Goal: Find contact information

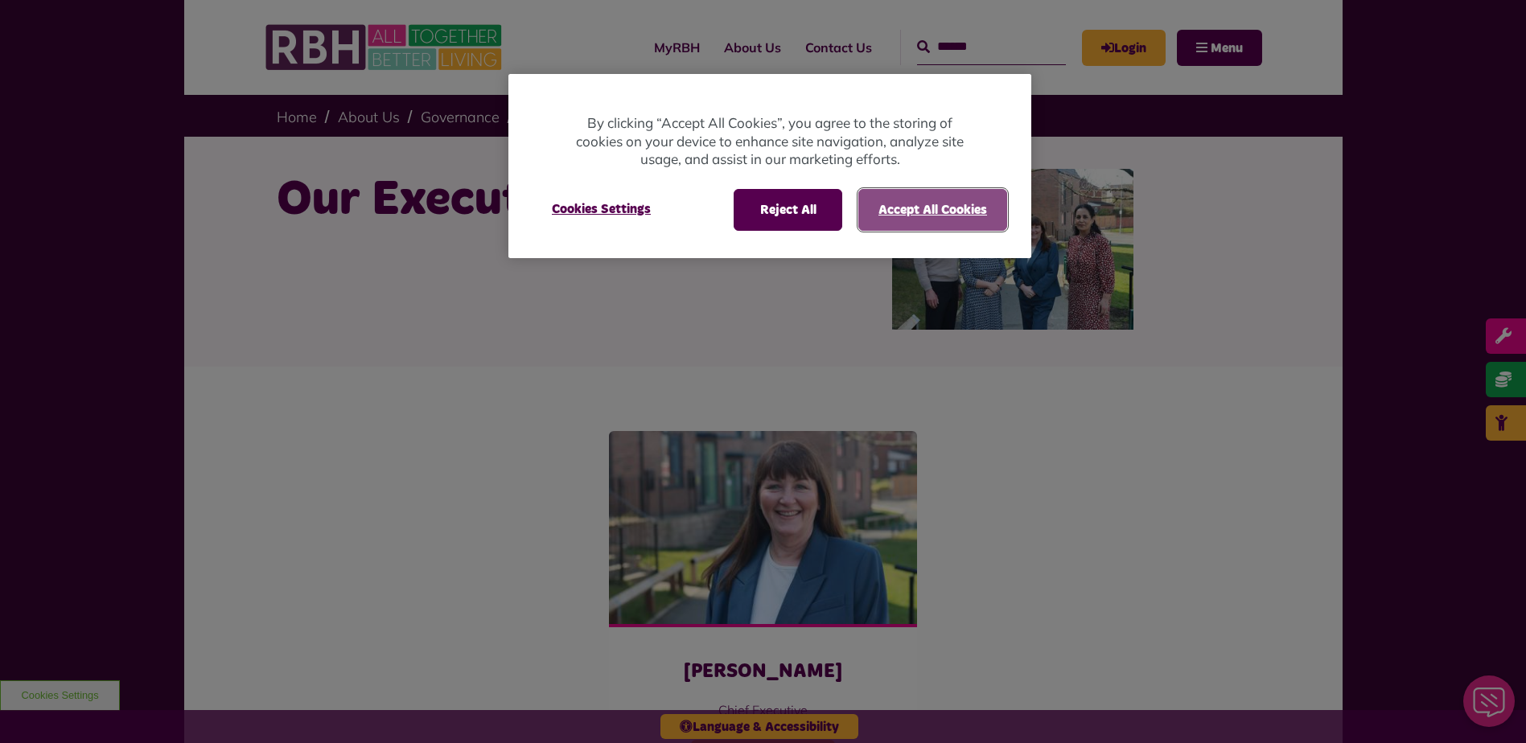
click at [919, 216] on button "Accept All Cookies" at bounding box center [932, 210] width 149 height 42
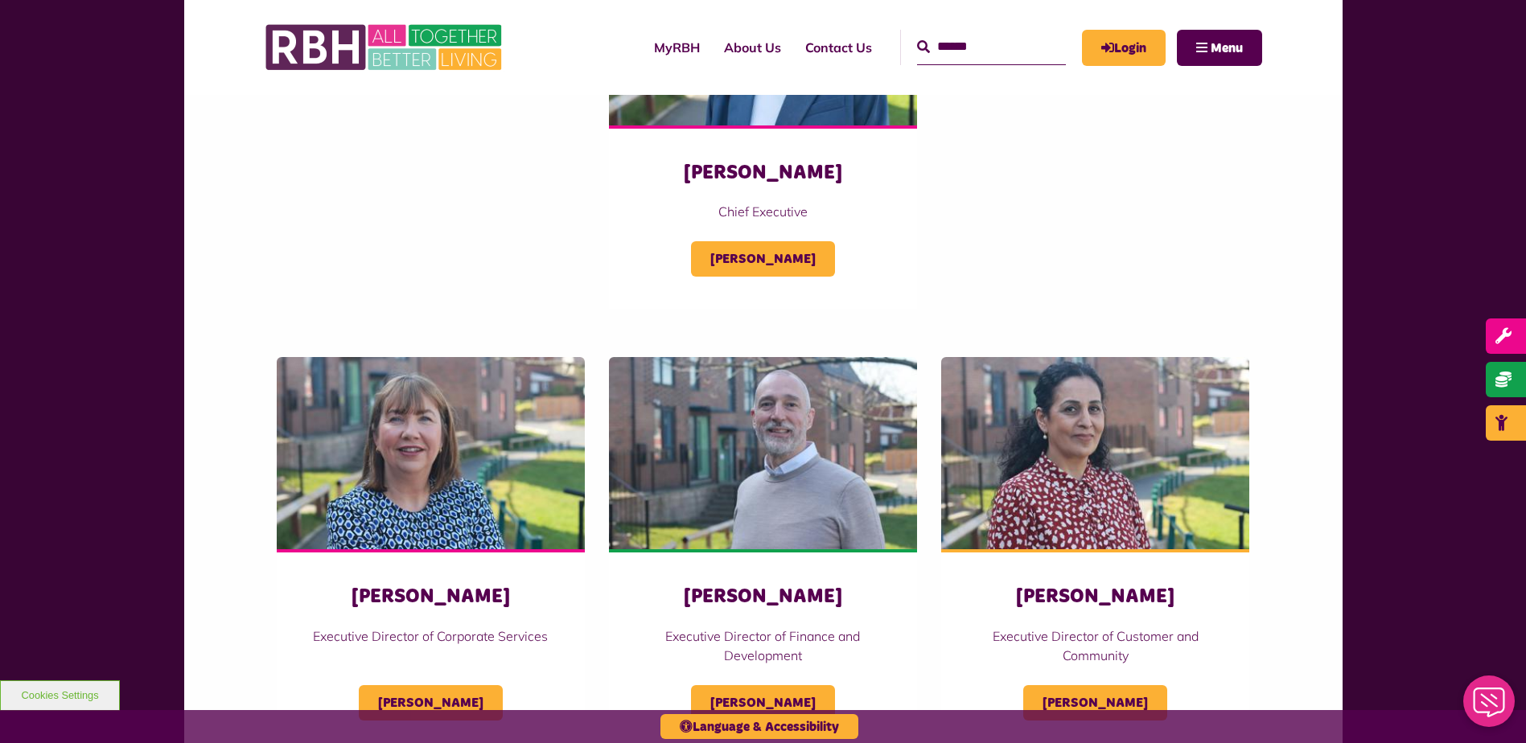
scroll to position [402, 0]
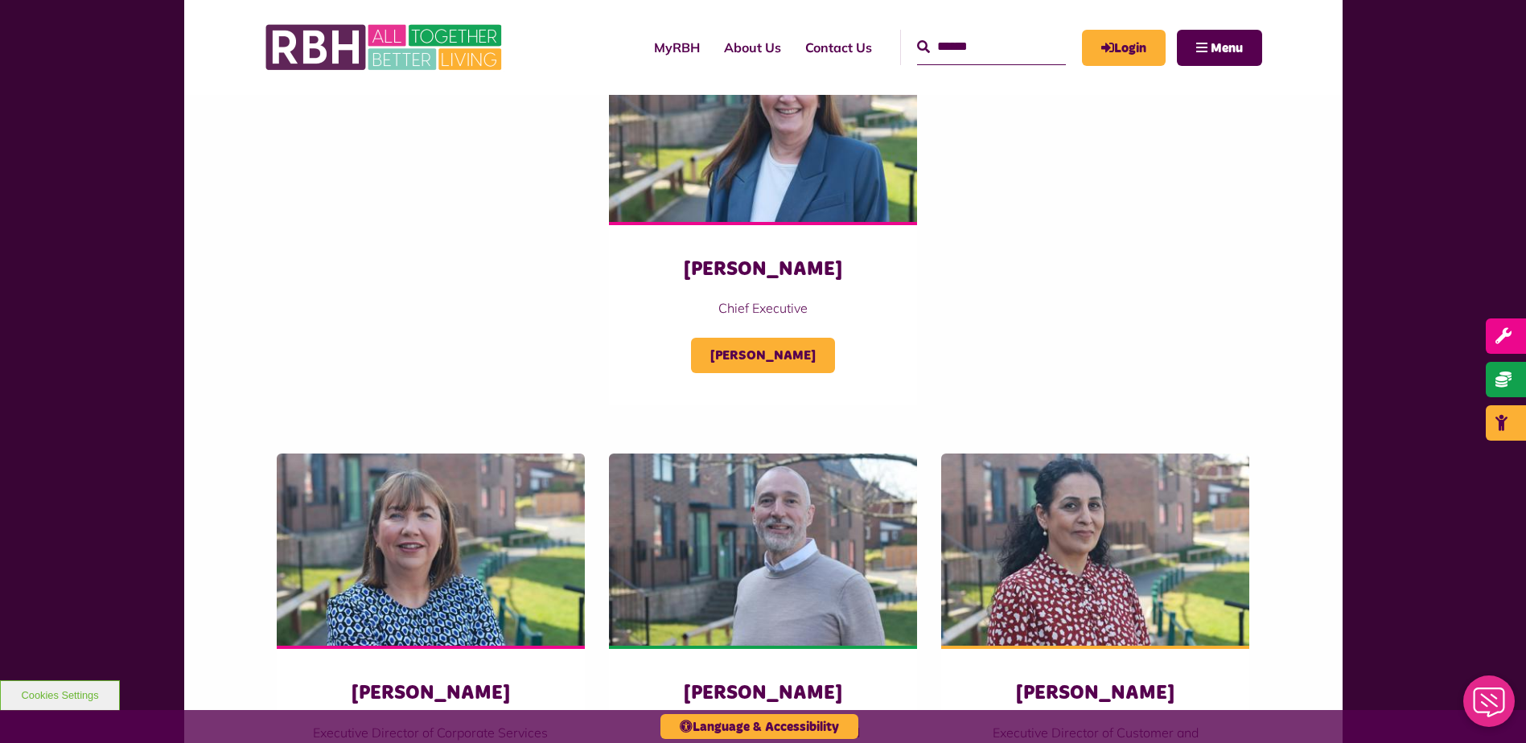
click at [938, 49] on input "Search" at bounding box center [991, 47] width 149 height 35
type input "******"
click at [917, 38] on button "Search" at bounding box center [923, 47] width 13 height 19
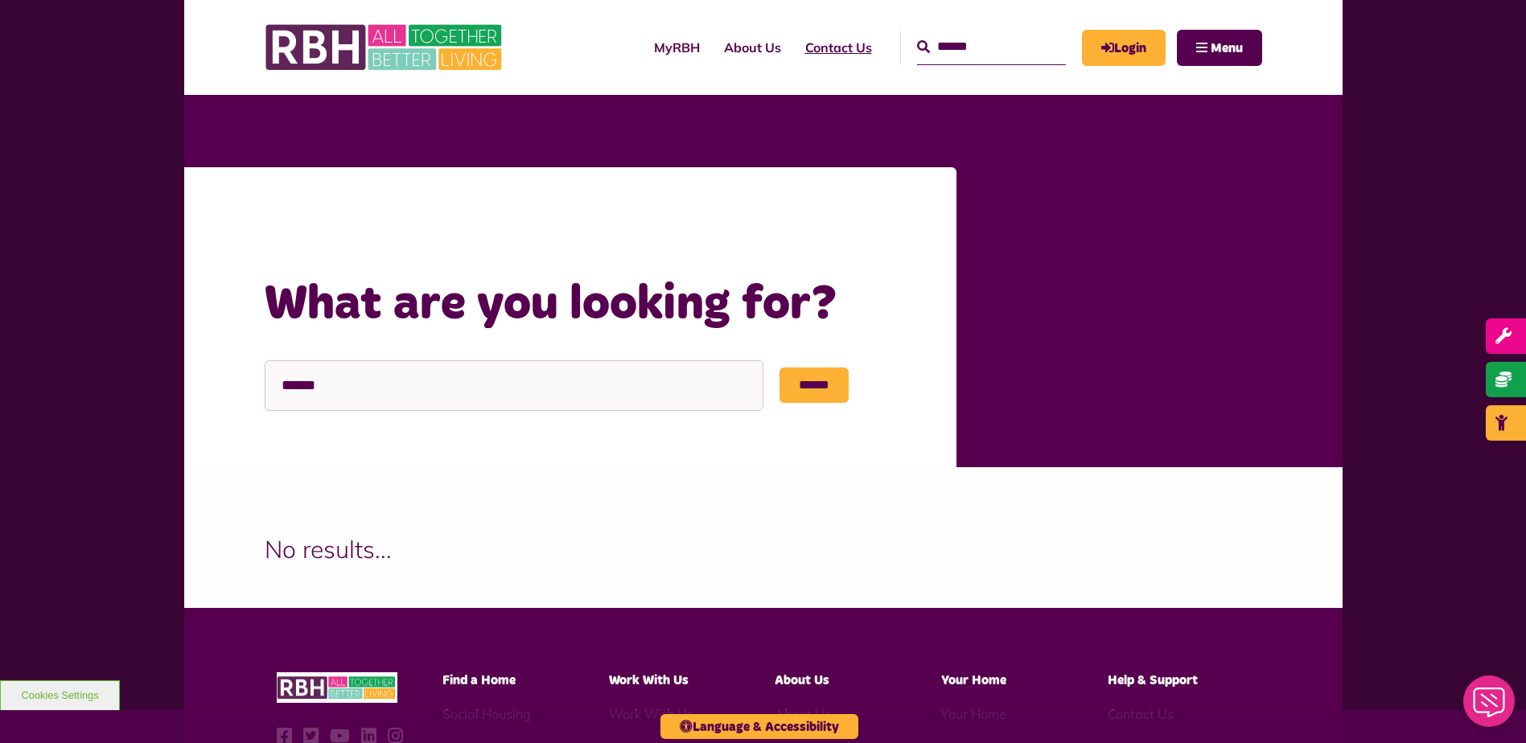
click at [795, 49] on link "Contact Us" at bounding box center [838, 47] width 91 height 43
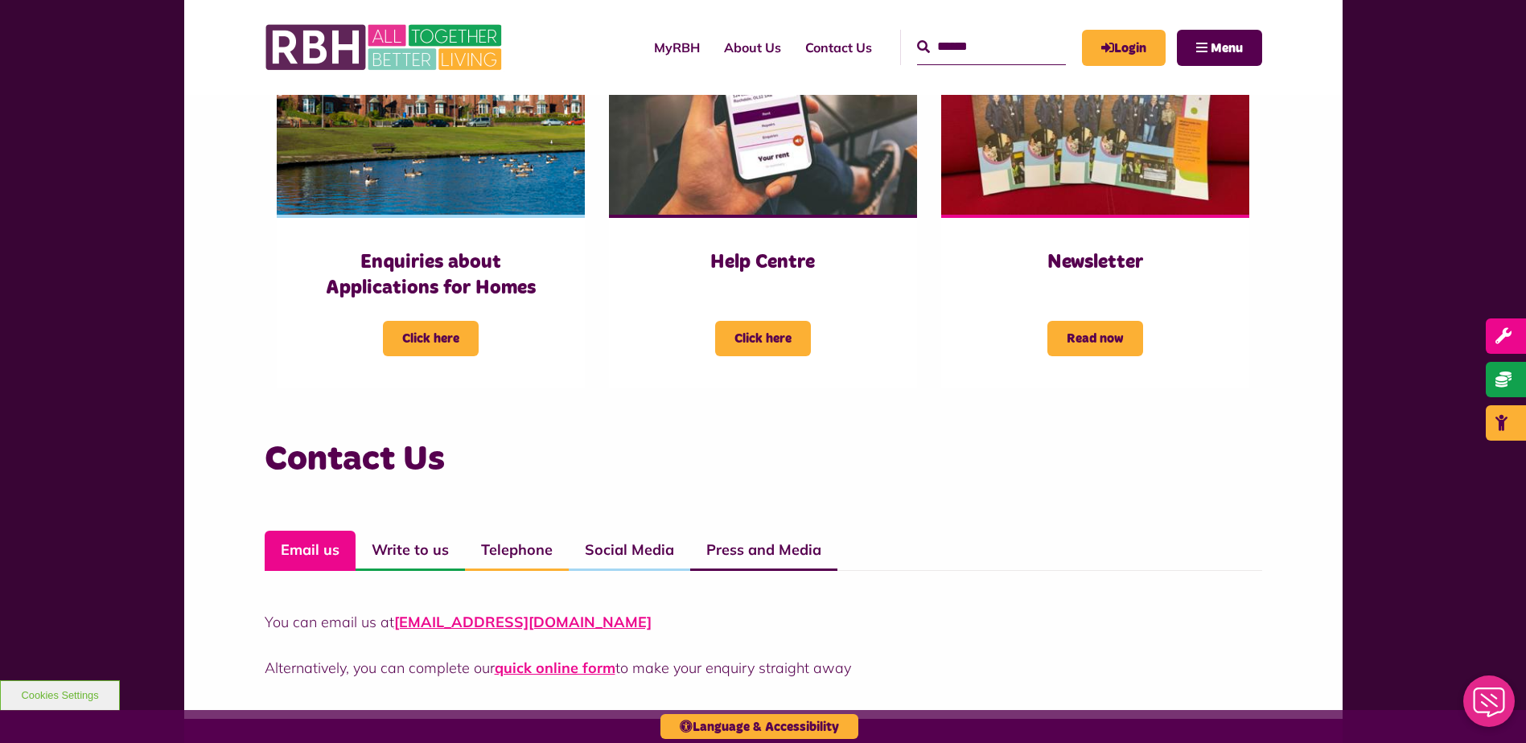
scroll to position [885, 0]
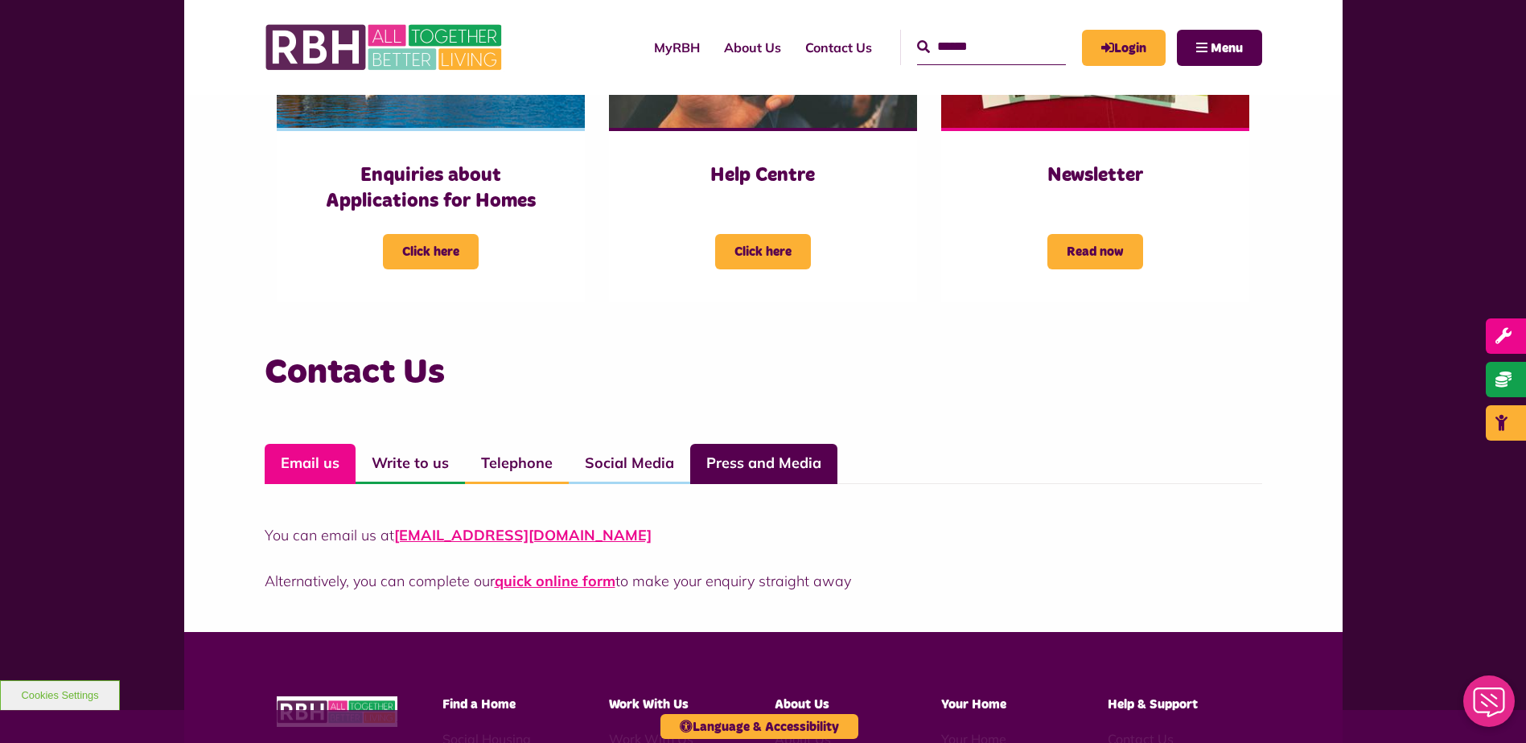
click at [743, 466] on link "Press and Media" at bounding box center [763, 464] width 147 height 40
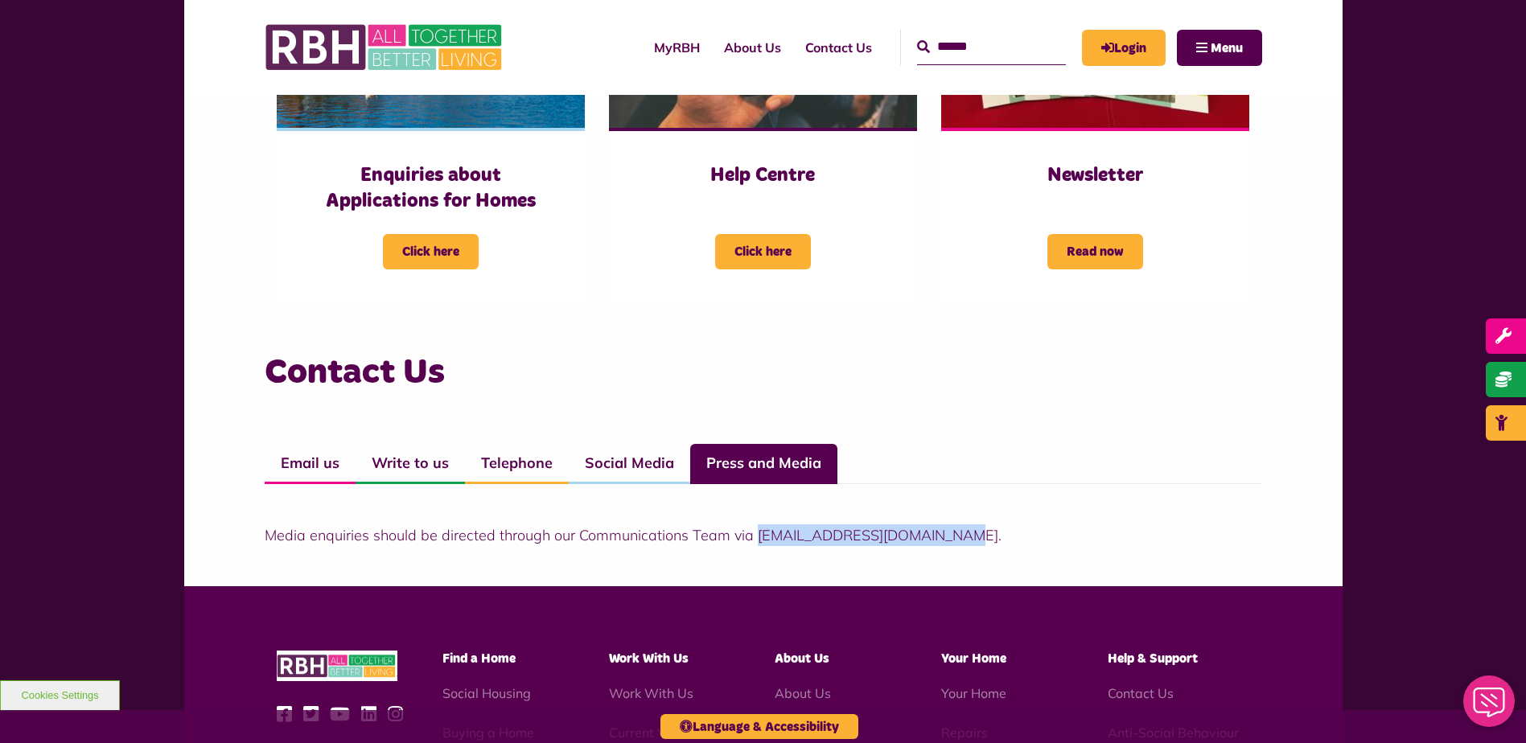
drag, startPoint x: 757, startPoint y: 534, endPoint x: 955, endPoint y: 530, distance: 197.9
click at [955, 530] on p "Media enquiries should be directed through our Communications Team via communic…" at bounding box center [763, 535] width 997 height 22
copy p "communications@rbh.org.uk."
